Goal: Obtain resource: Download file/media

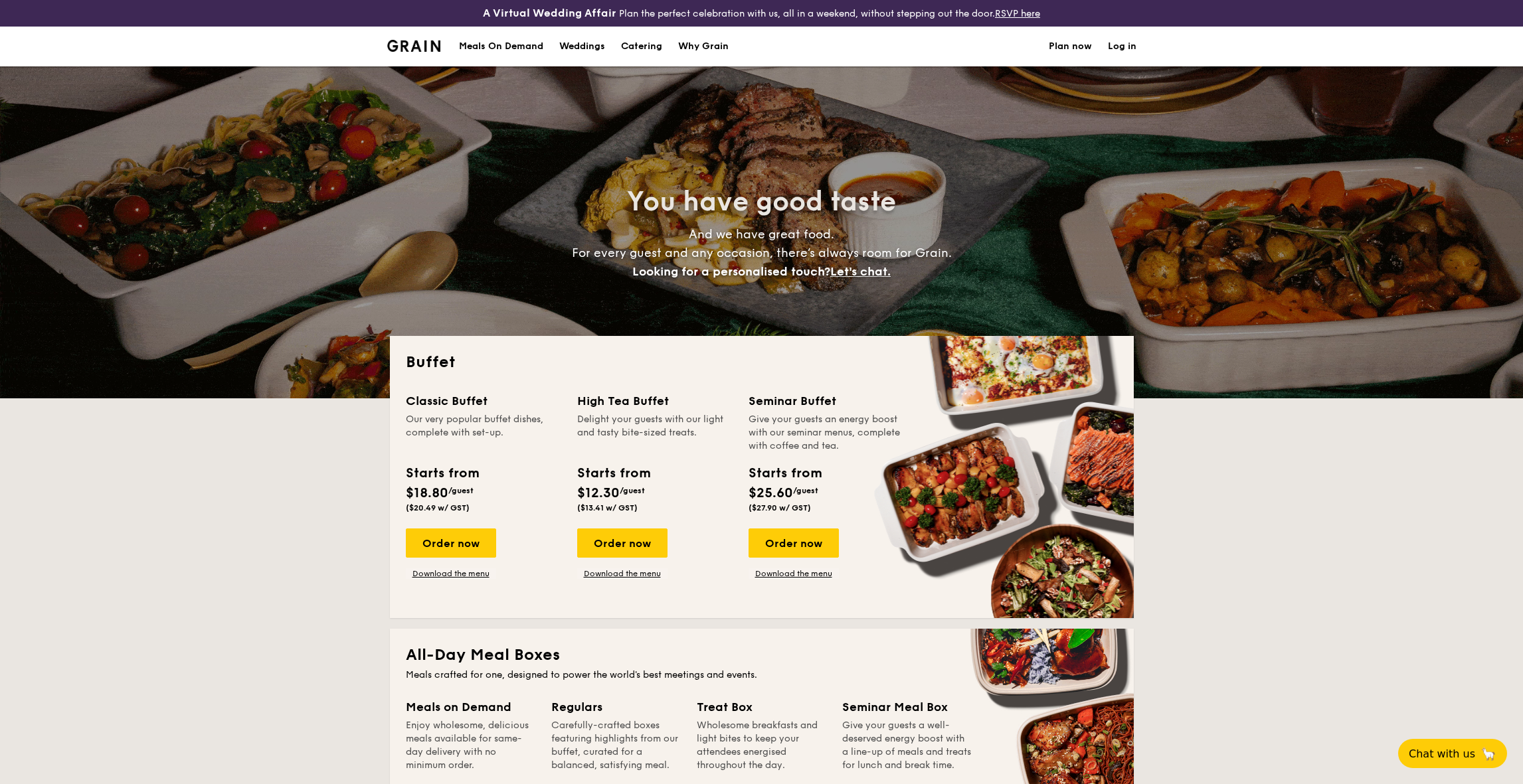
select select
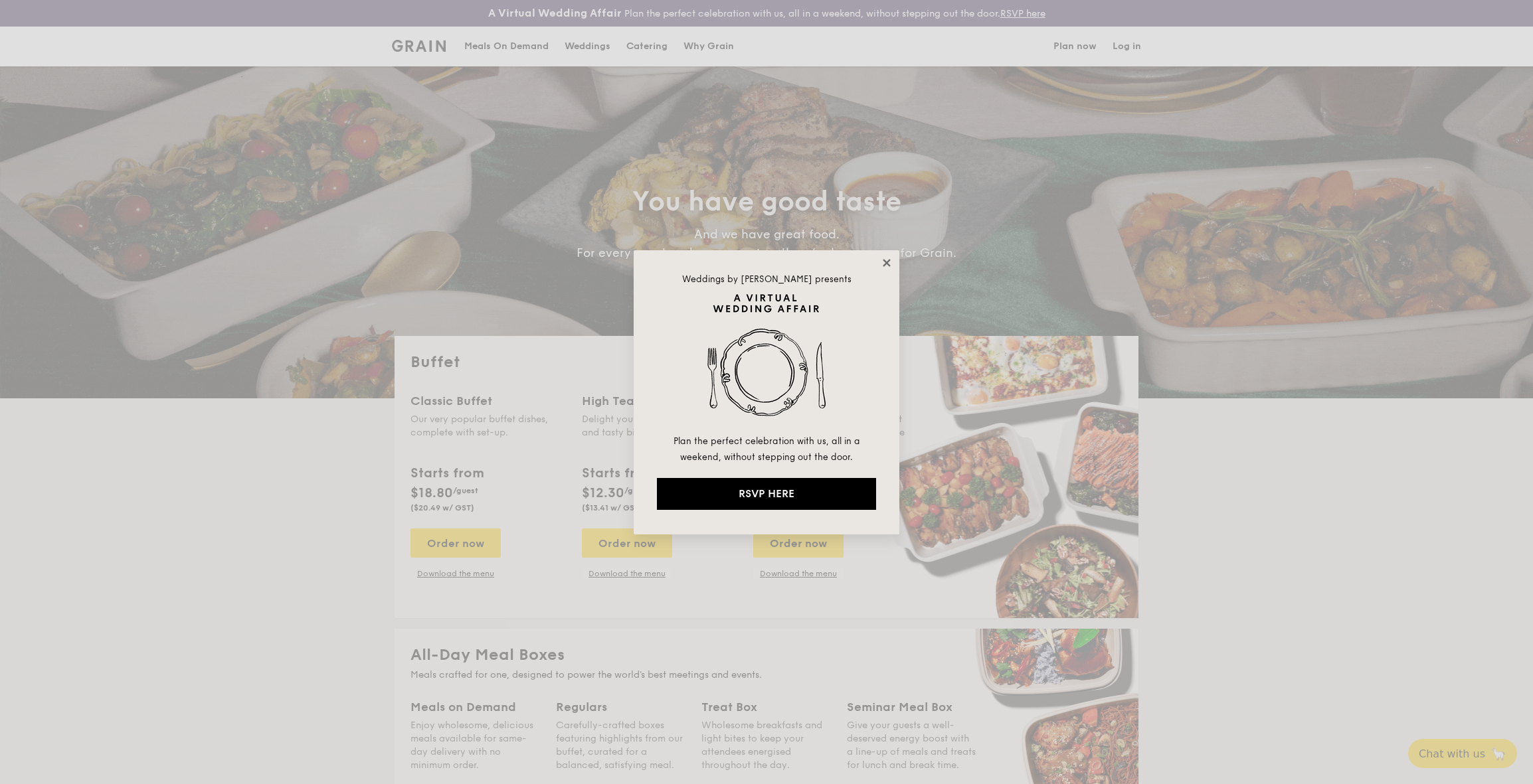
click at [885, 262] on icon at bounding box center [886, 262] width 8 height 8
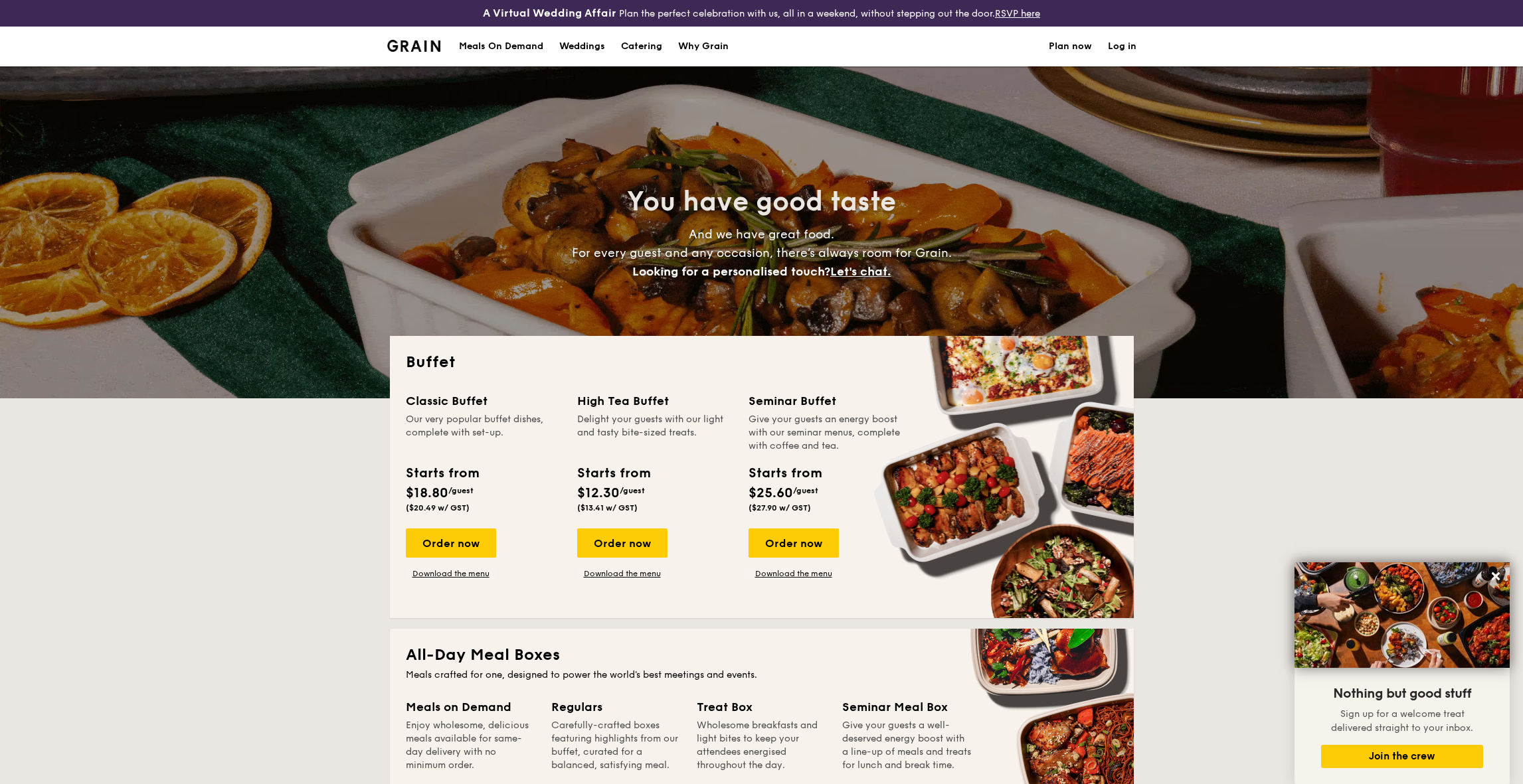
click at [647, 51] on h1 "Catering" at bounding box center [641, 46] width 41 height 40
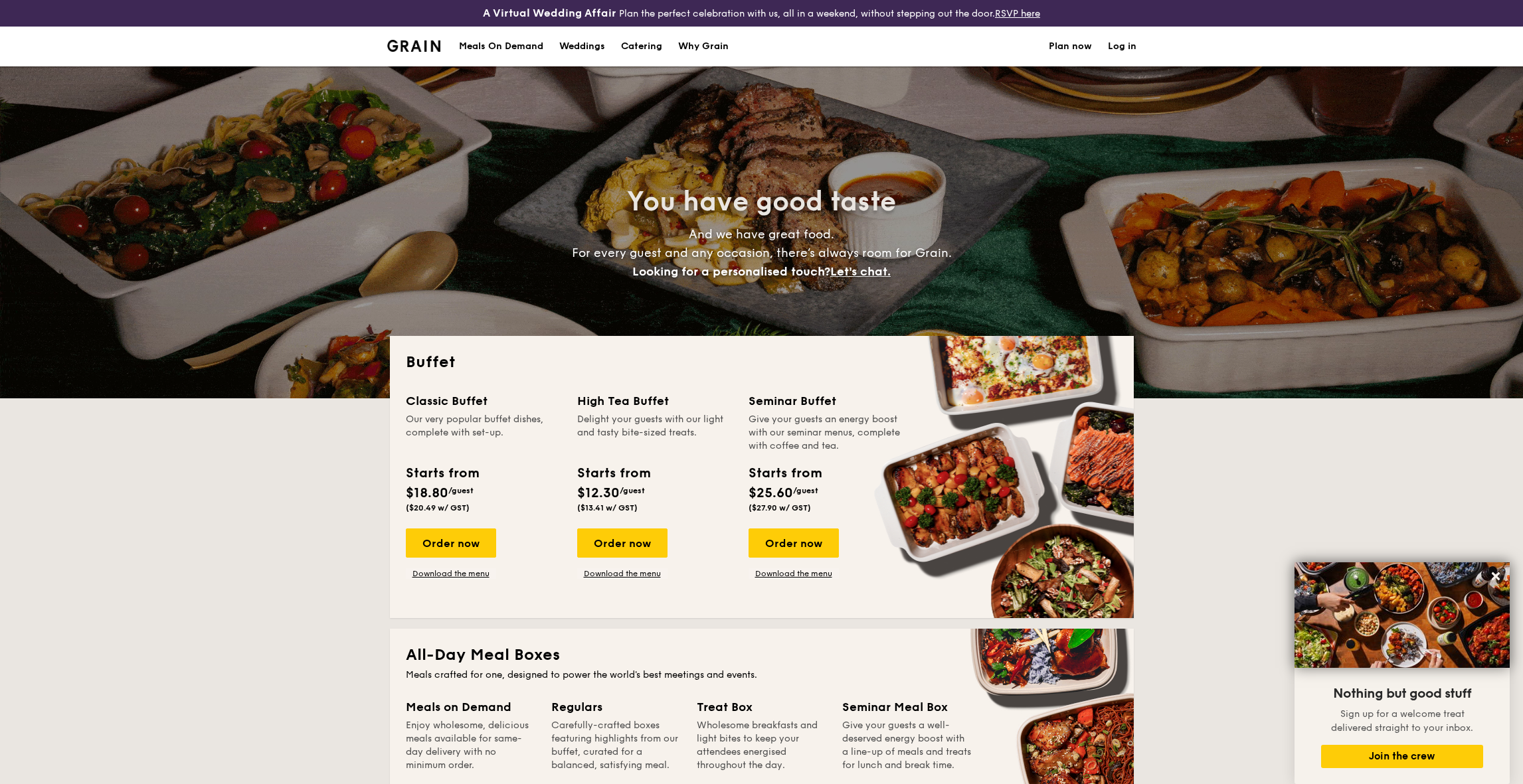
click at [648, 48] on h1 "Catering" at bounding box center [641, 46] width 41 height 40
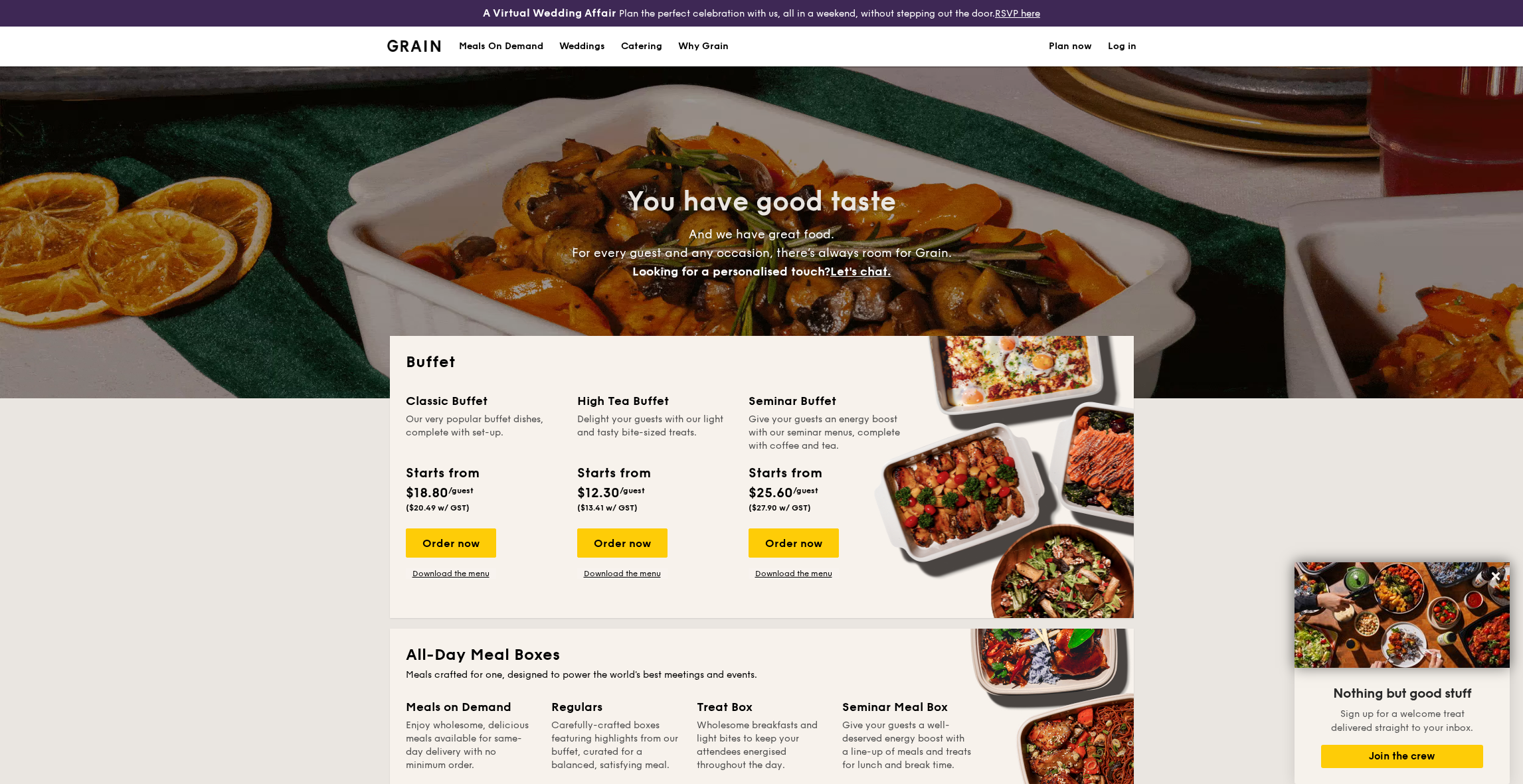
click at [635, 44] on h1 "Catering" at bounding box center [641, 46] width 41 height 40
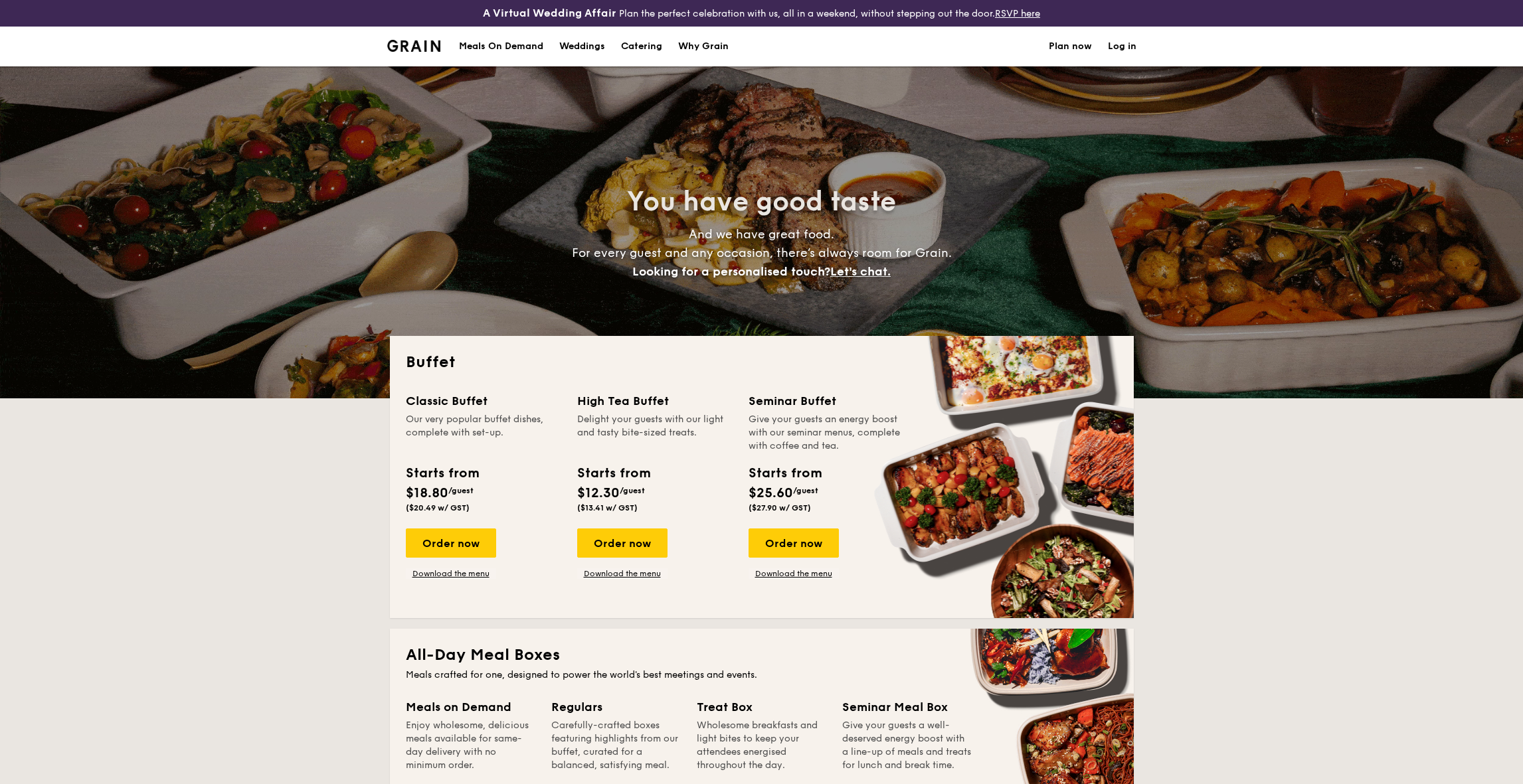
select select
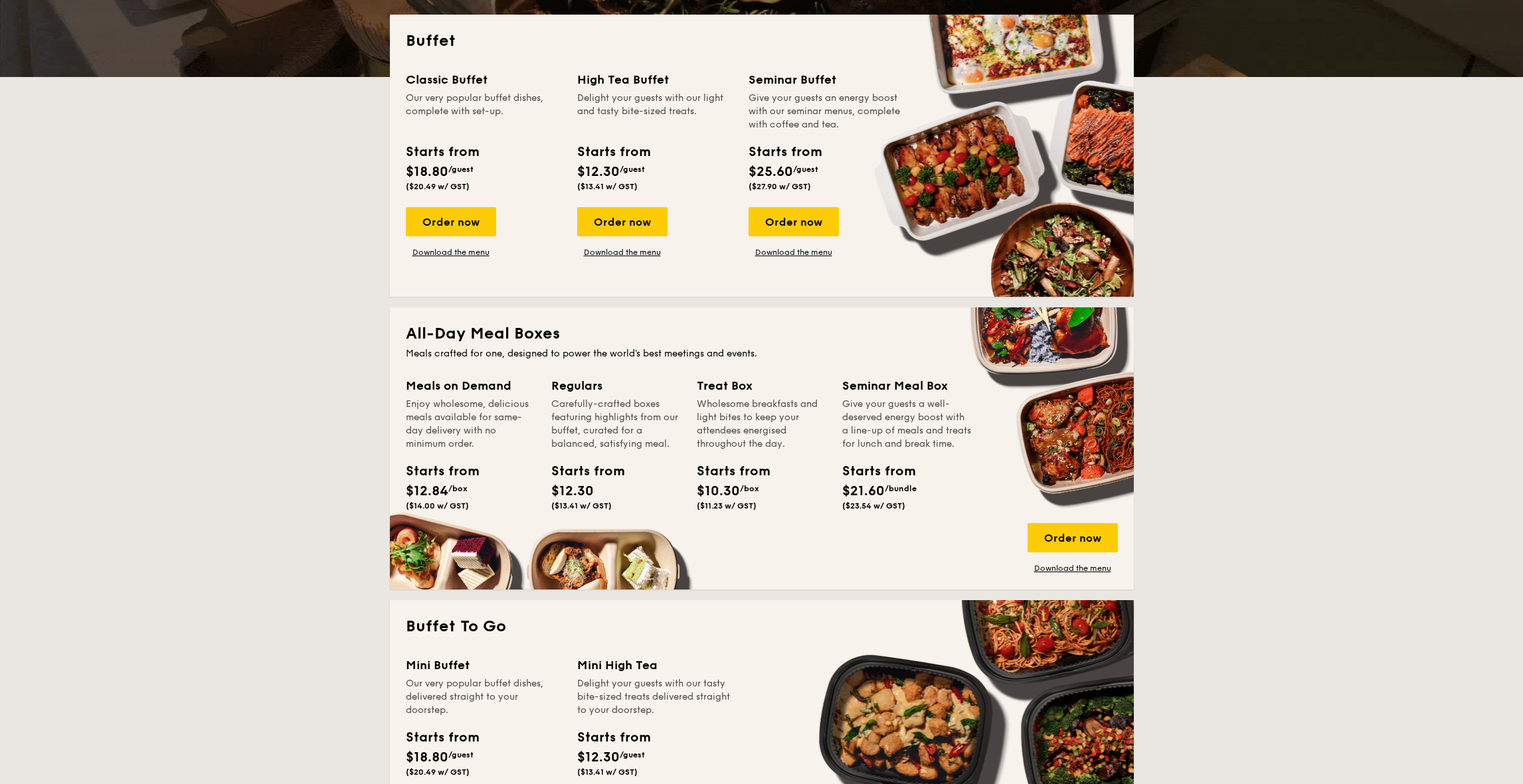
scroll to position [335, 0]
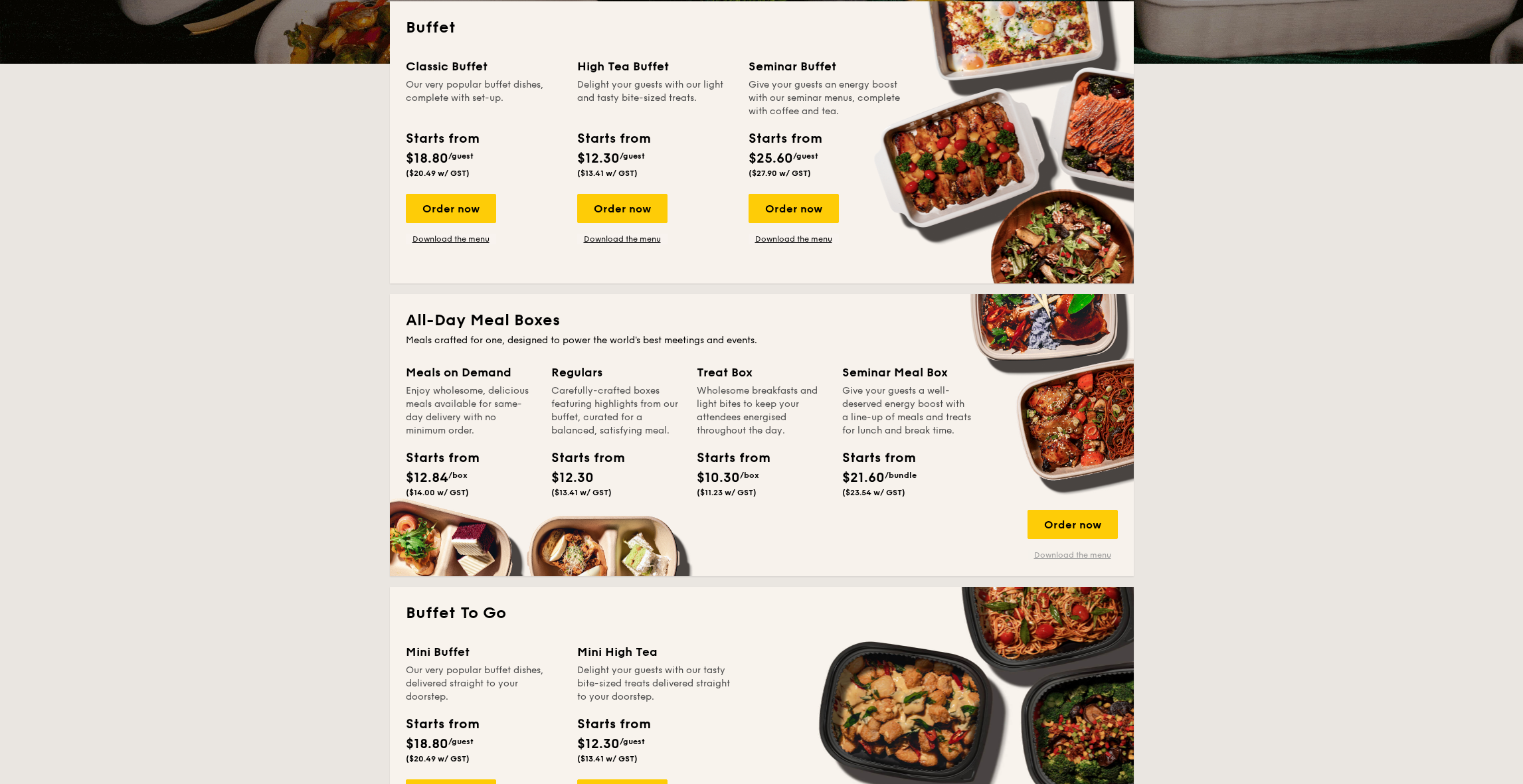
click at [1081, 557] on link "Download the menu" at bounding box center [1072, 554] width 90 height 10
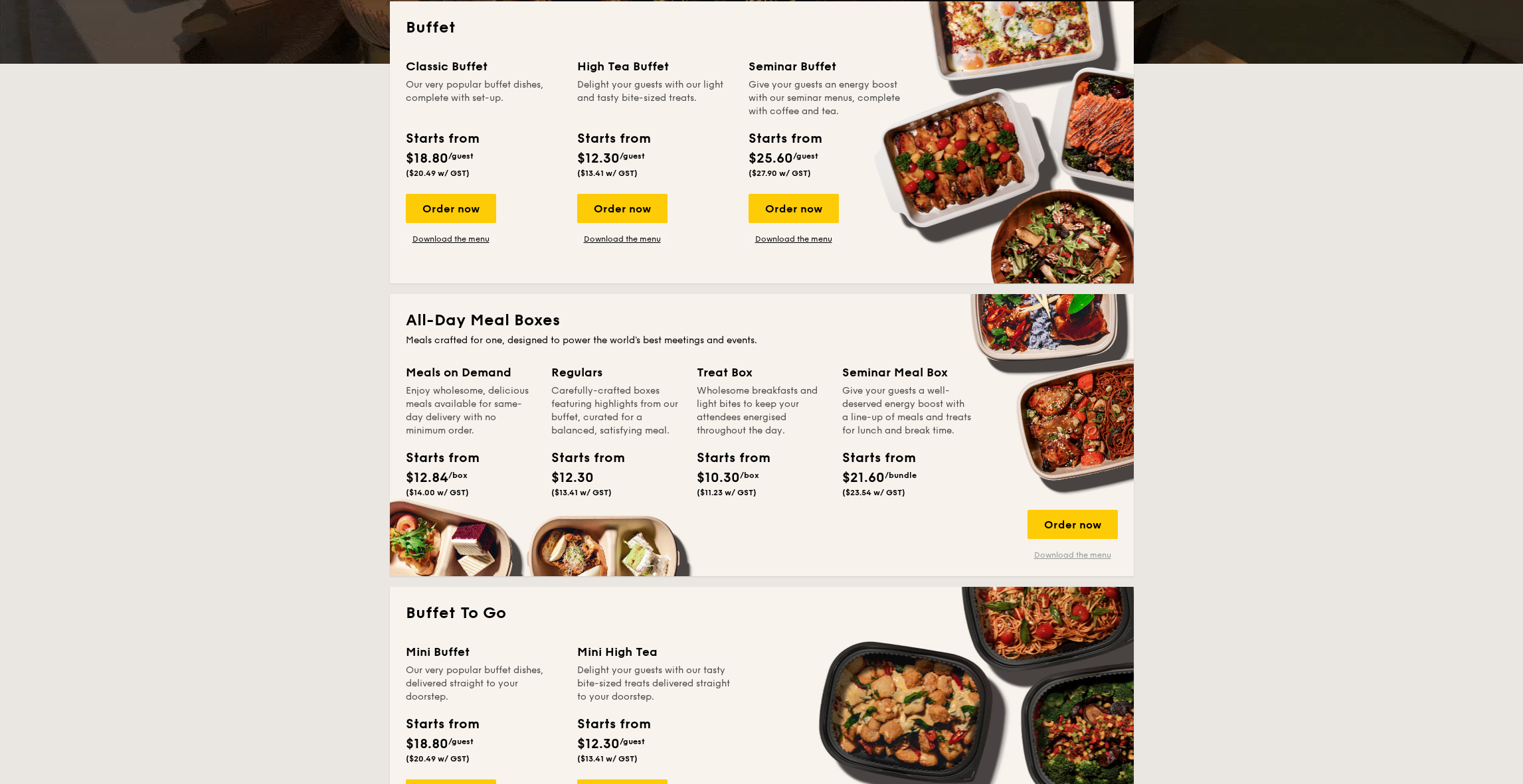
click at [1090, 557] on link "Download the menu" at bounding box center [1072, 554] width 90 height 10
